Goal: Complete application form

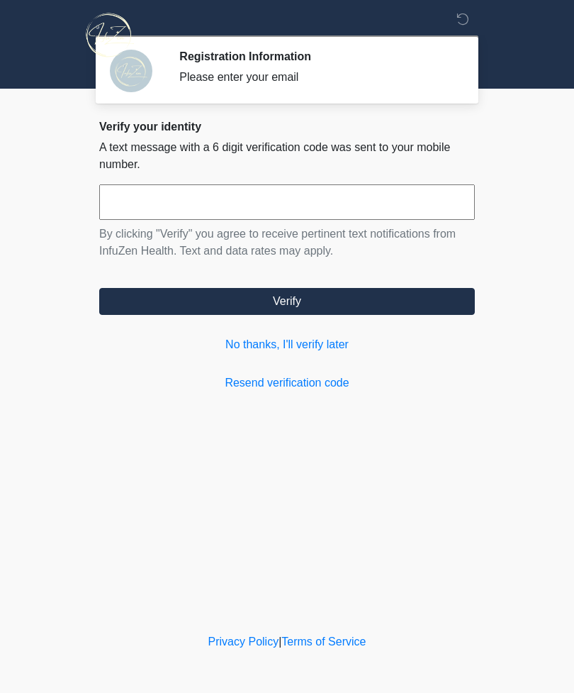
click at [313, 343] on link "No thanks, I'll verify later" at bounding box center [287, 344] width 376 height 17
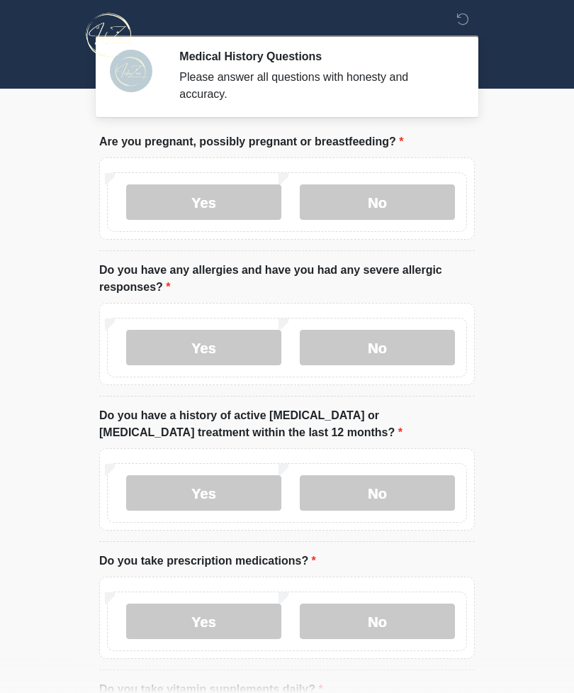
click at [409, 199] on label "No" at bounding box center [377, 201] width 155 height 35
click at [421, 341] on label "No" at bounding box center [377, 347] width 155 height 35
click at [401, 496] on label "No" at bounding box center [377, 492] width 155 height 35
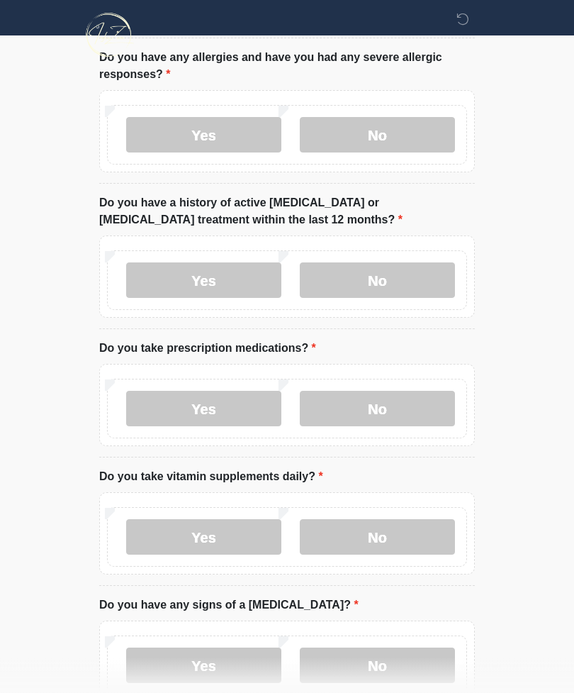
click at [401, 398] on label "No" at bounding box center [377, 408] width 155 height 35
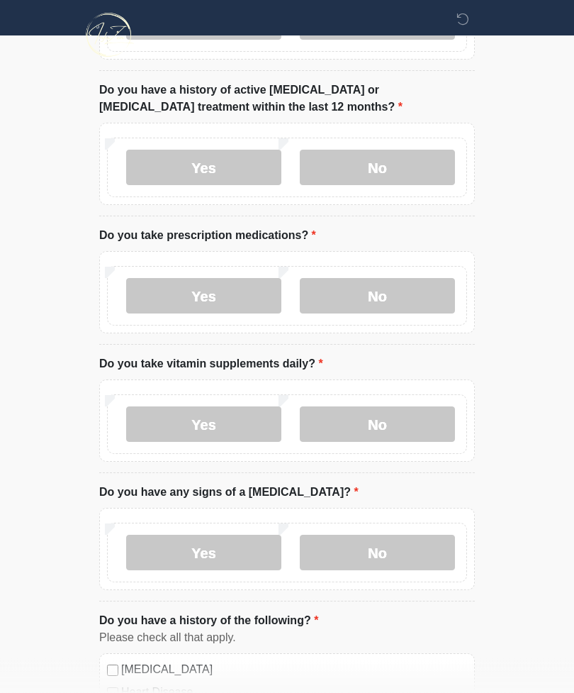
click at [221, 418] on label "Yes" at bounding box center [203, 424] width 155 height 35
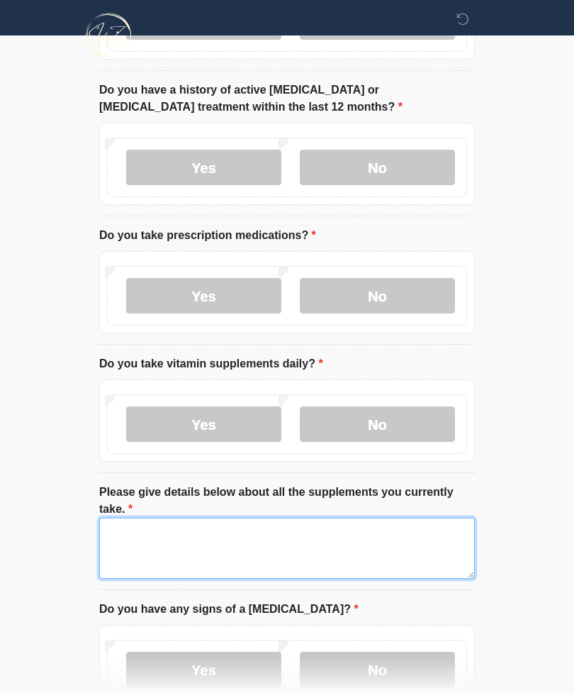
click at [366, 567] on textarea "Please give details below about all the supplements you currently take." at bounding box center [287, 548] width 376 height 61
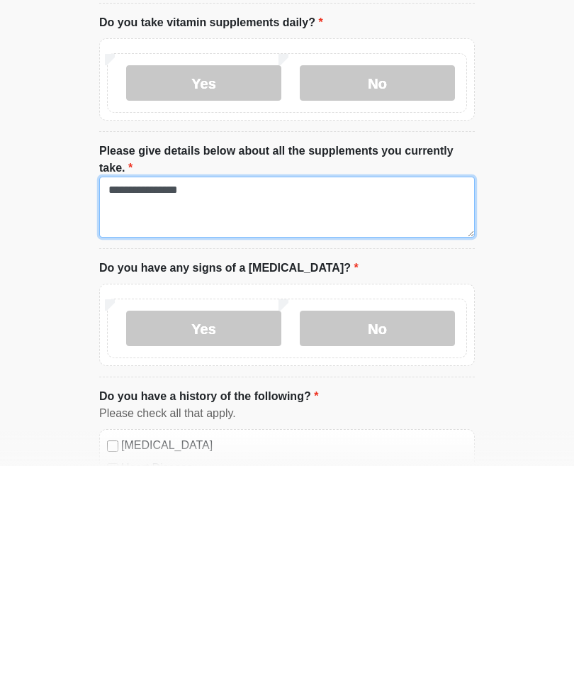
type textarea "**********"
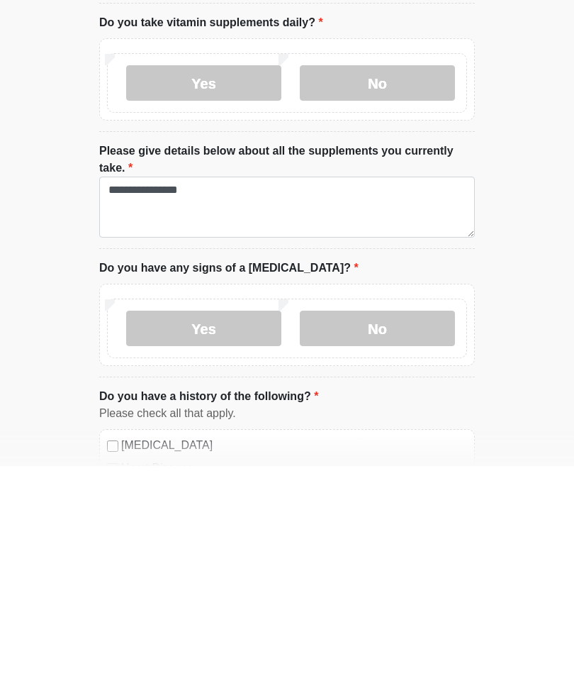
click at [419, 538] on label "No" at bounding box center [377, 555] width 155 height 35
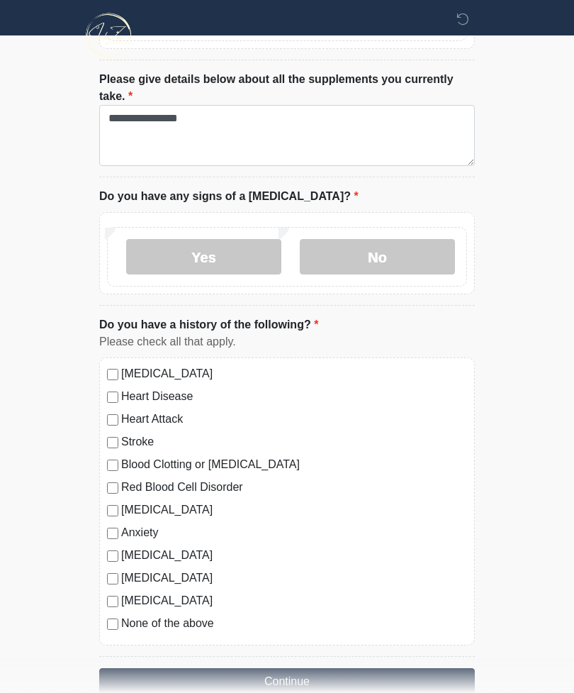
scroll to position [740, 0]
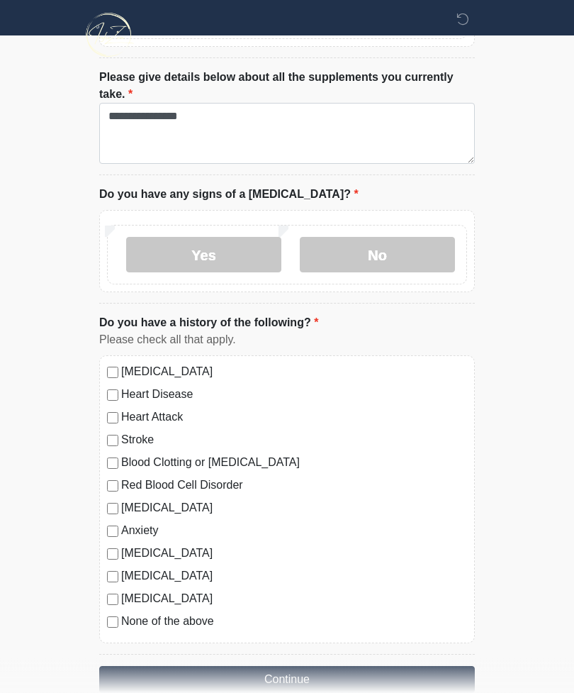
click at [195, 627] on label "None of the above" at bounding box center [294, 621] width 346 height 17
click at [418, 677] on button "Continue" at bounding box center [287, 680] width 376 height 27
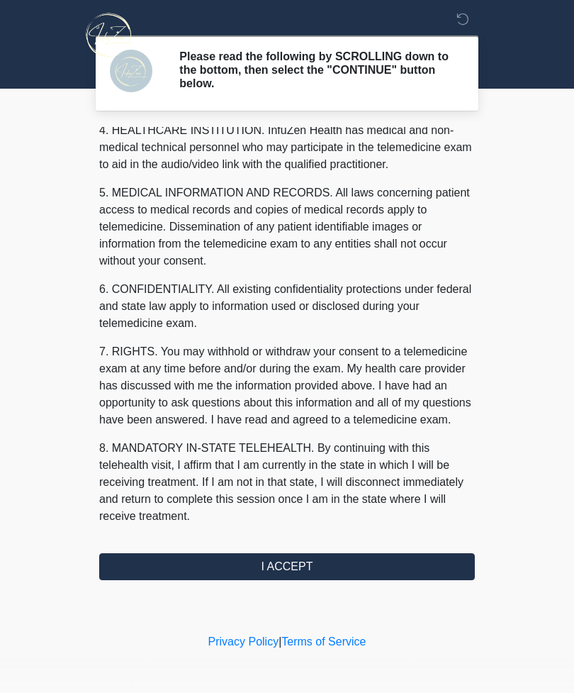
scroll to position [413, 0]
click at [441, 563] on button "I ACCEPT" at bounding box center [287, 566] width 376 height 27
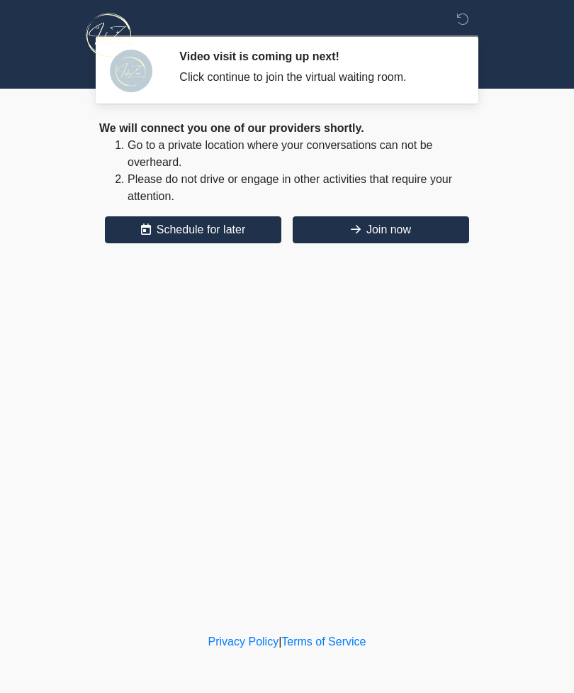
click at [430, 233] on button "Join now" at bounding box center [381, 229] width 177 height 27
